Goal: Task Accomplishment & Management: Manage account settings

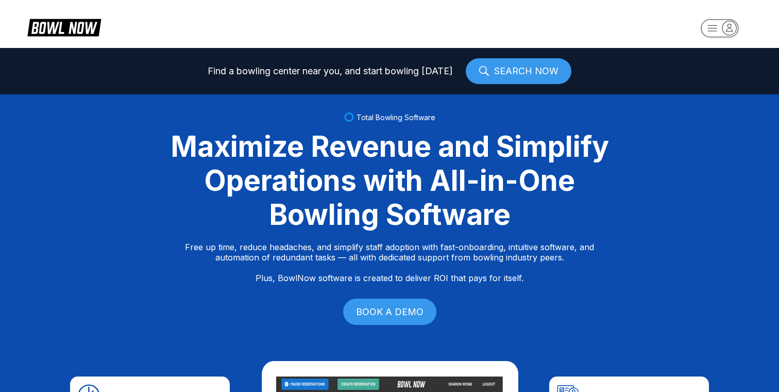
click at [709, 22] on rect "button" at bounding box center [720, 28] width 38 height 18
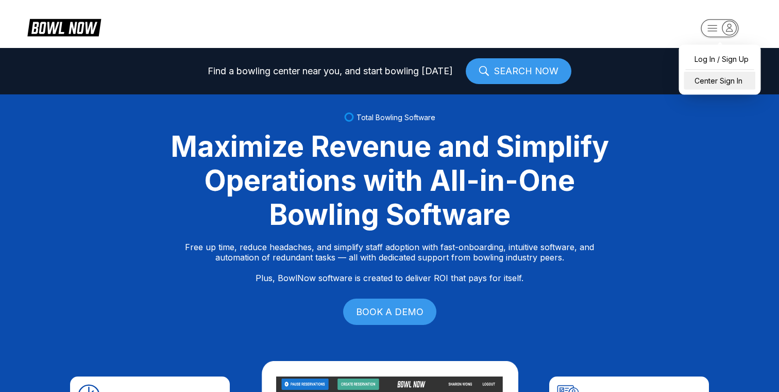
click at [706, 79] on div "Center Sign In" at bounding box center [720, 81] width 72 height 18
click at [715, 27] on rect "button" at bounding box center [720, 28] width 38 height 18
click at [714, 82] on div "Center Sign In" at bounding box center [720, 81] width 72 height 18
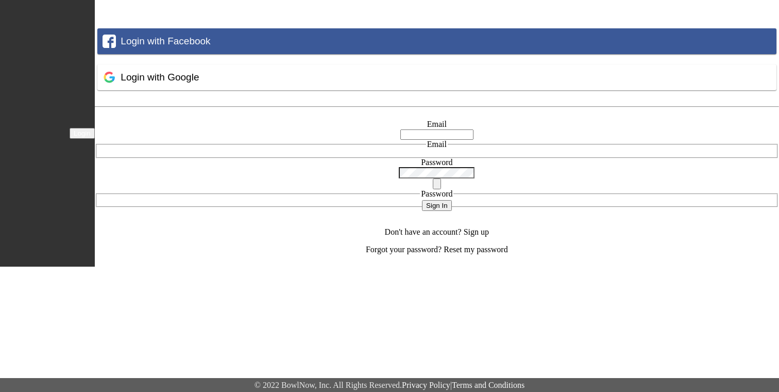
click at [431, 133] on input "email" at bounding box center [436, 134] width 73 height 10
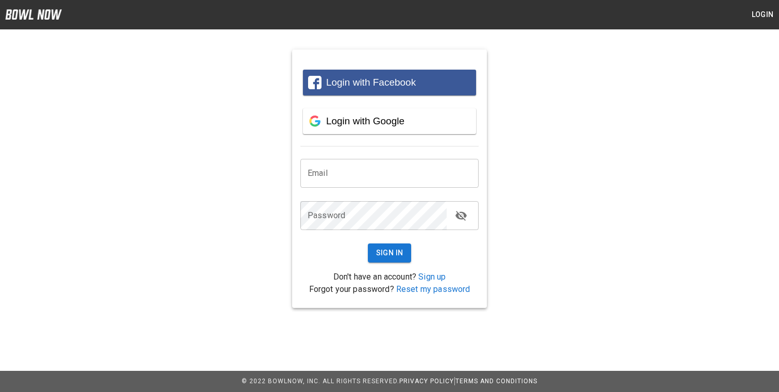
type input "**********"
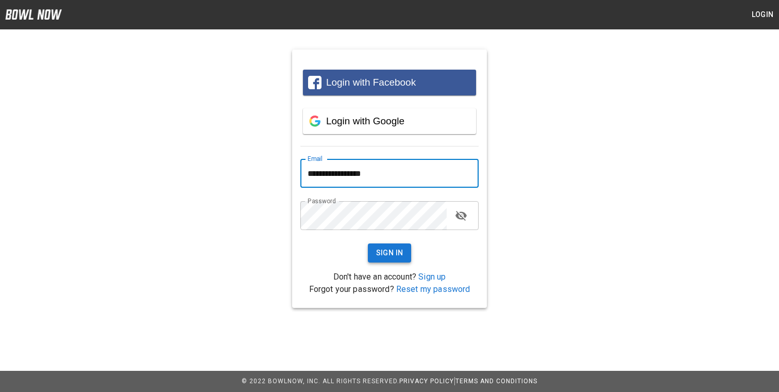
click at [399, 257] on button "Sign In" at bounding box center [390, 252] width 44 height 19
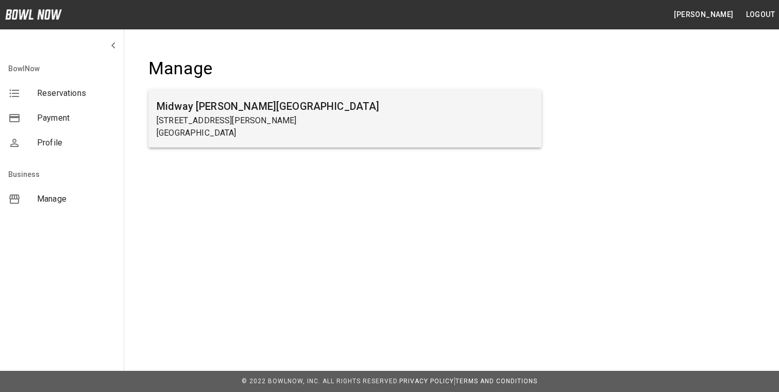
click at [300, 117] on p "1561 Holly Pike" at bounding box center [345, 120] width 377 height 12
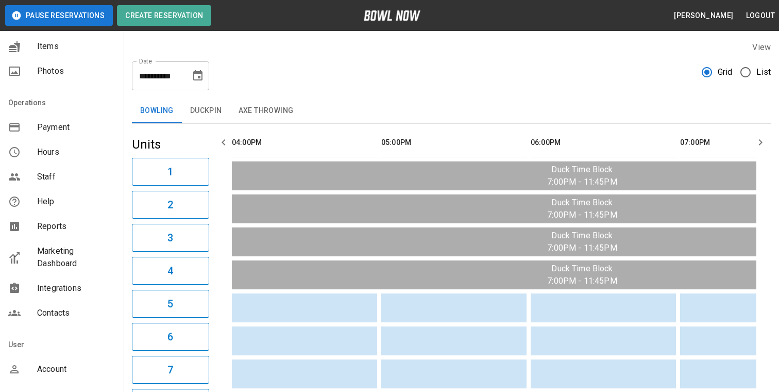
scroll to position [156, 0]
click at [71, 206] on span "Help" at bounding box center [76, 202] width 78 height 12
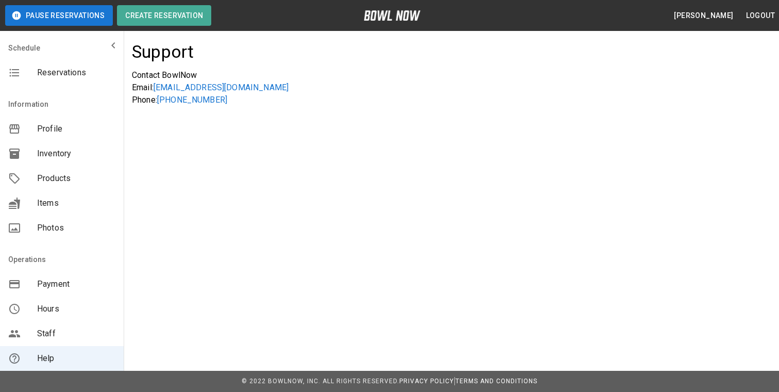
click at [113, 44] on icon "mailbox folders" at bounding box center [113, 45] width 4 height 6
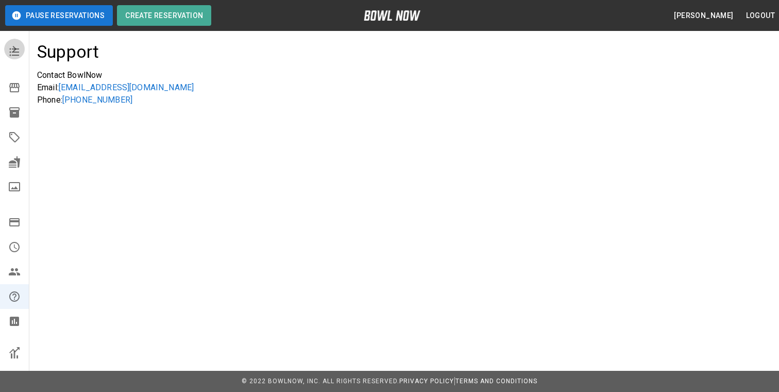
click at [18, 51] on icon "mailbox folders" at bounding box center [14, 49] width 12 height 12
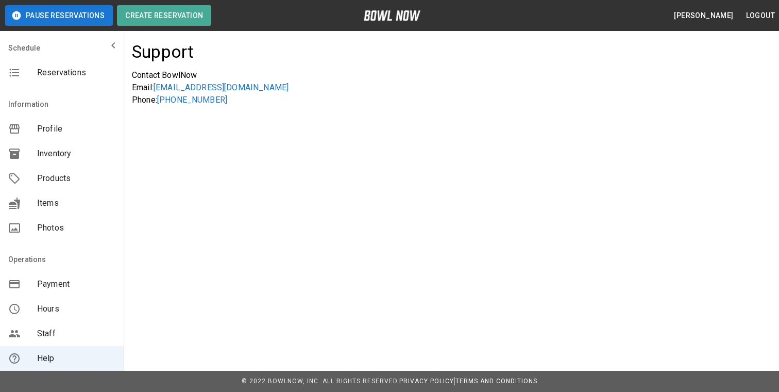
click at [93, 71] on span "Reservations" at bounding box center [76, 72] width 78 height 12
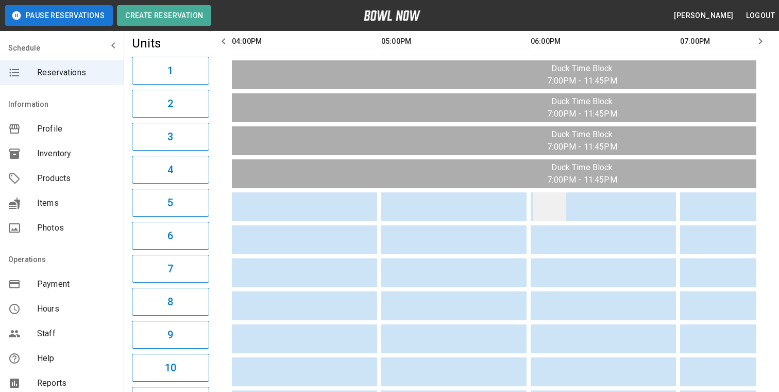
scroll to position [106, 0]
